Goal: Transaction & Acquisition: Book appointment/travel/reservation

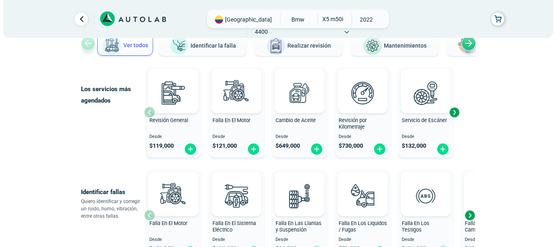
scroll to position [81, 0]
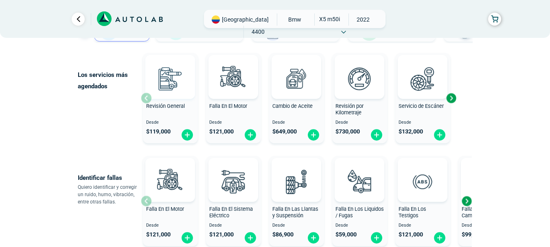
click at [179, 94] on img at bounding box center [170, 79] width 36 height 36
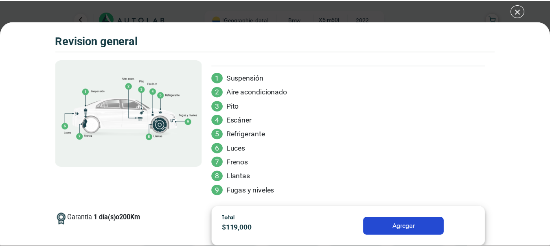
scroll to position [77, 0]
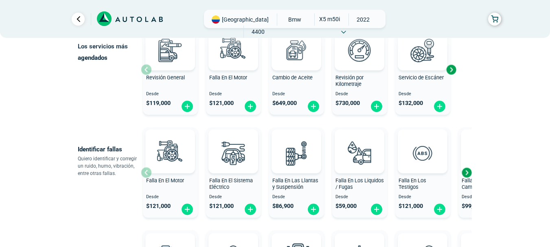
scroll to position [122, 0]
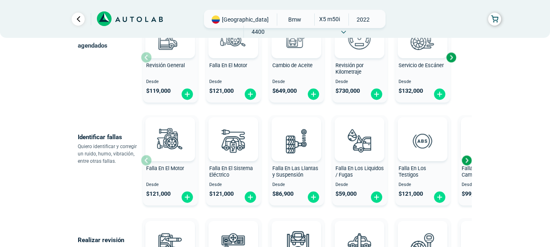
click at [303, 72] on div "Cambio de Aceite" at bounding box center [296, 70] width 55 height 16
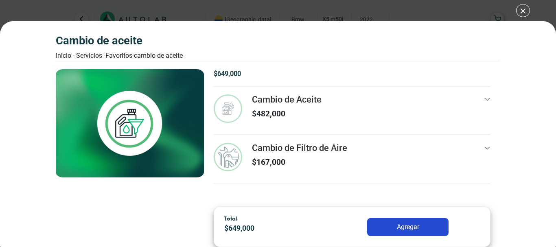
click at [412, 228] on button "Agregar" at bounding box center [407, 227] width 81 height 18
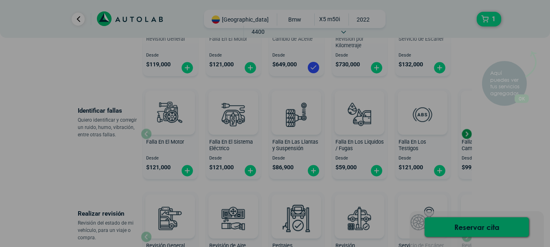
scroll to position [163, 0]
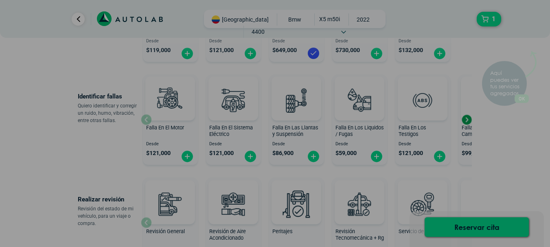
click at [526, 87] on button "OK" at bounding box center [521, 89] width 14 height 9
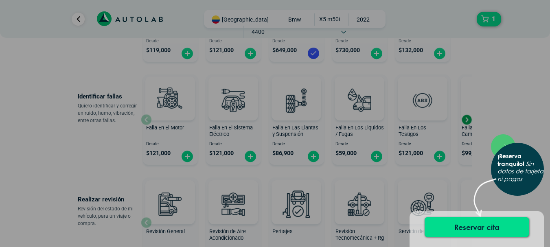
click at [507, 216] on div "Reservar cita" at bounding box center [476, 229] width 134 height 36
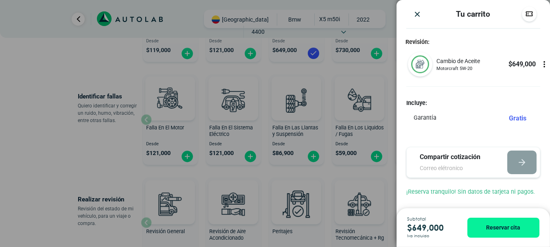
click at [505, 229] on div "Subtotal $ 649,000 Iva incluido Reservar cita" at bounding box center [472, 227] width 153 height 39
click at [544, 65] on icon at bounding box center [544, 64] width 1 height 1
click at [544, 64] on icon at bounding box center [544, 65] width 0 height 2
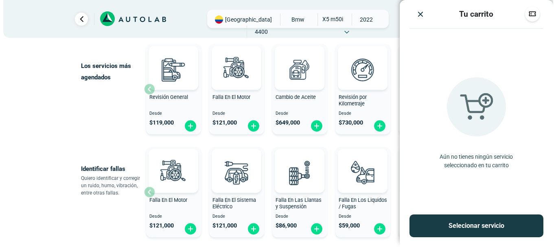
scroll to position [81, 0]
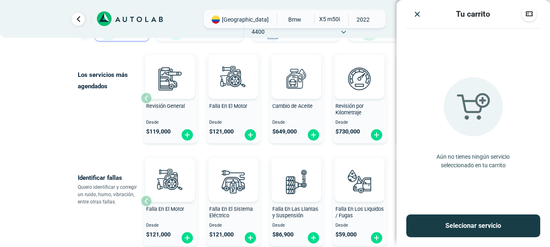
click at [417, 16] on img "Close" at bounding box center [417, 14] width 8 height 8
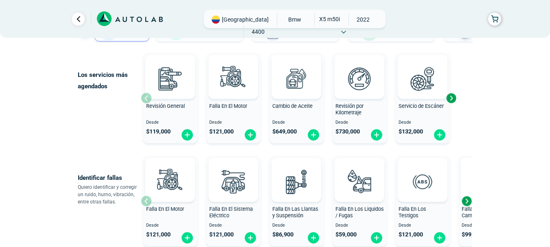
click at [371, 105] on div "Revisión por Kilometraje" at bounding box center [359, 111] width 55 height 16
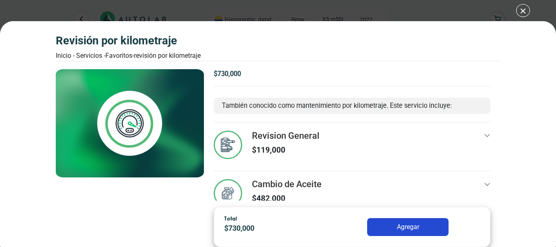
click at [485, 135] on icon at bounding box center [487, 135] width 5 height 3
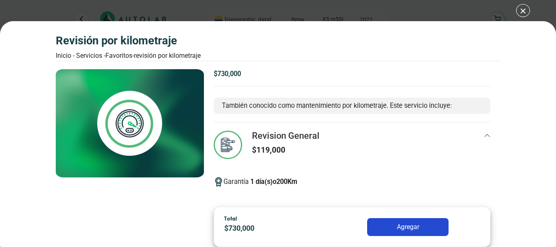
click at [52, 11] on div "Revisión por Kilometraje Inicio - Servicios - Favoritos - Revisión por Kilometr…" at bounding box center [278, 123] width 556 height 247
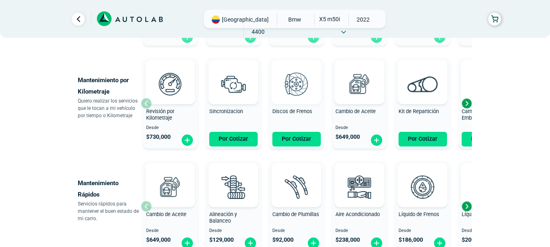
scroll to position [366, 0]
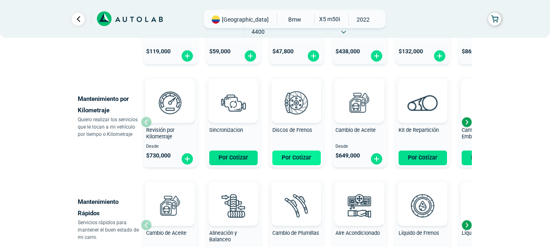
click at [302, 155] on button "Por Cotizar" at bounding box center [296, 158] width 48 height 15
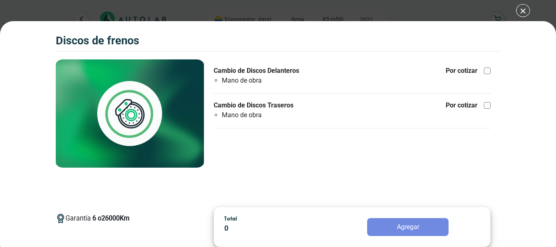
click at [487, 70] on div at bounding box center [487, 71] width 7 height 7
click at [487, 70] on input "Cambio de Discos Delanteros Mano de obra Por cotizar" at bounding box center [487, 71] width 7 height 7
checkbox input "true"
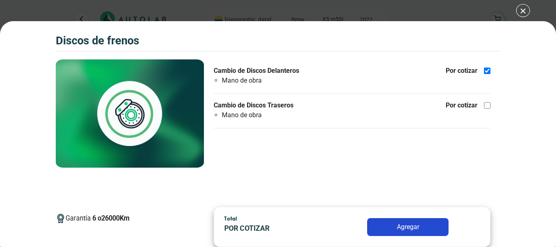
click at [483, 102] on div "Por cotizar" at bounding box center [468, 106] width 45 height 10
click at [484, 102] on input "Cambio de Discos Traseros Mano de obra Por cotizar" at bounding box center [487, 105] width 7 height 7
checkbox input "true"
click at [389, 232] on button "Agregar" at bounding box center [407, 227] width 81 height 18
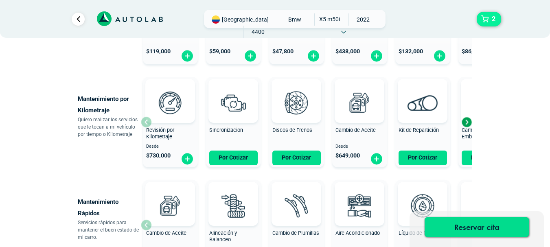
click at [490, 25] on span "2" at bounding box center [494, 19] width 8 height 14
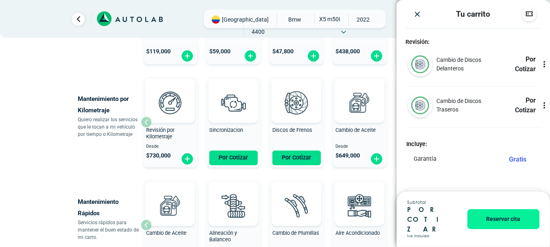
click at [540, 66] on icon at bounding box center [544, 64] width 8 height 8
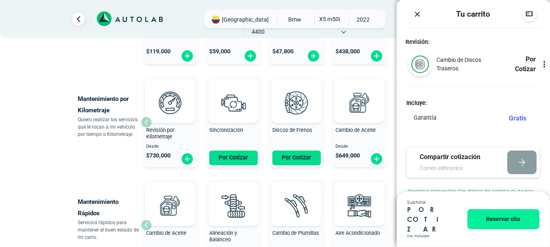
click at [540, 66] on icon at bounding box center [544, 64] width 8 height 8
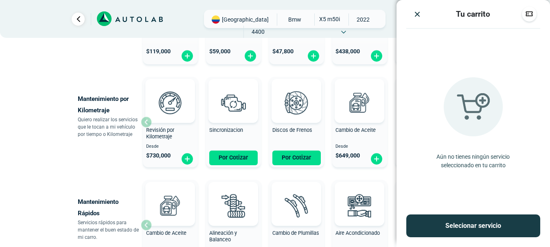
drag, startPoint x: 423, startPoint y: 17, endPoint x: 411, endPoint y: 17, distance: 12.2
click at [420, 17] on div at bounding box center [417, 14] width 22 height 9
click at [411, 17] on div at bounding box center [417, 14] width 22 height 9
click at [420, 14] on img "Close" at bounding box center [417, 14] width 8 height 8
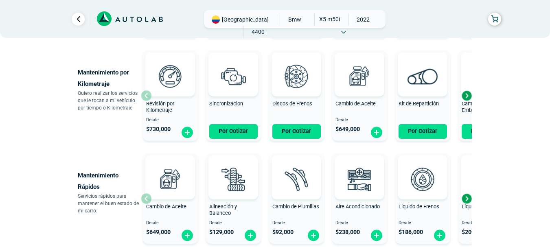
scroll to position [407, 0]
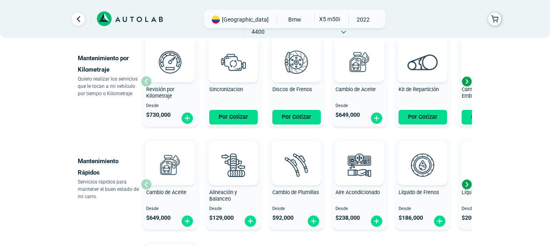
click at [0, 114] on div "× ¡Reserva tranquilo! Sin datos de tarjeta ni pagos Aquí puedes ver tus servici…" at bounding box center [275, 0] width 550 height 814
click at [462, 79] on div "Next slide" at bounding box center [466, 81] width 12 height 12
